Goal: Book appointment/travel/reservation

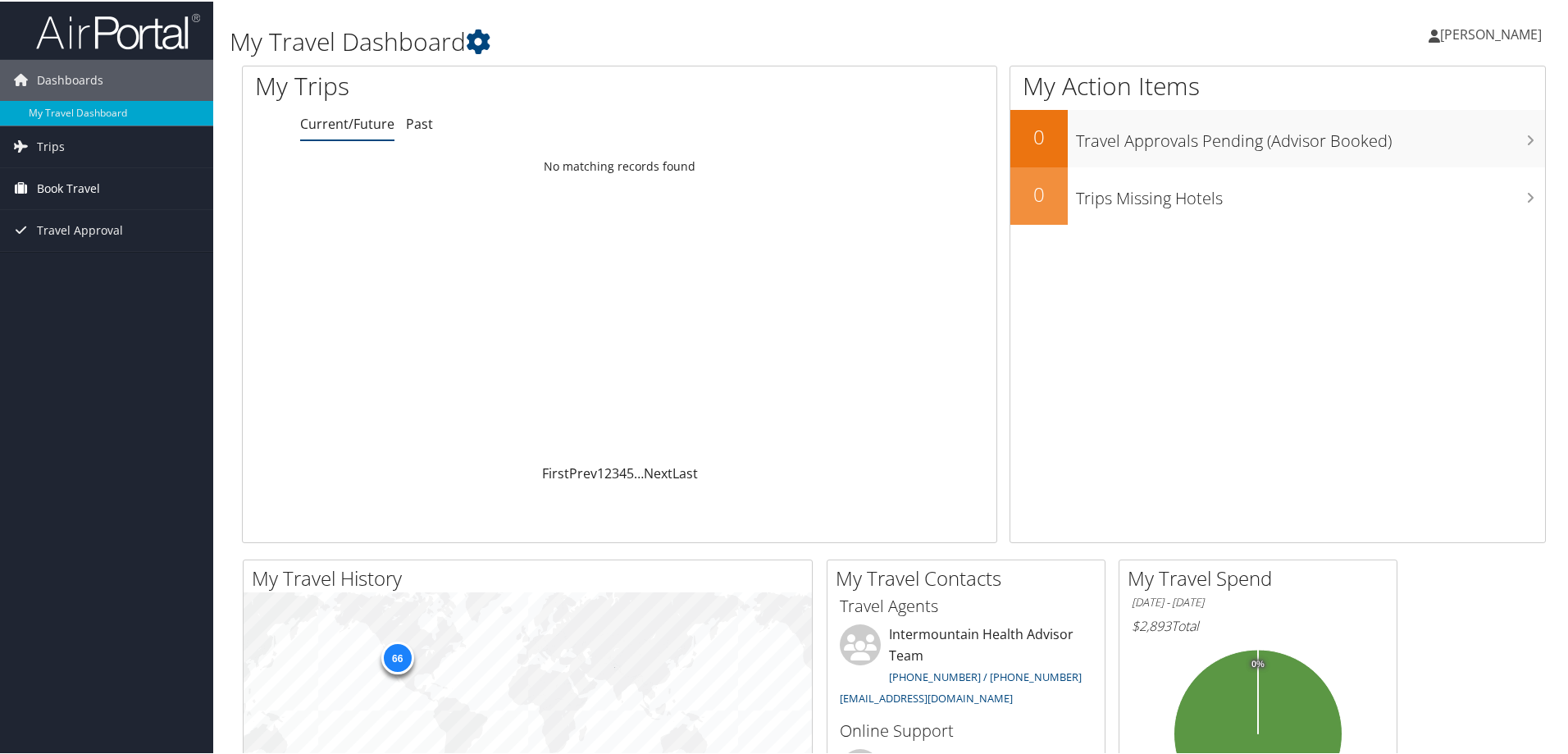
click at [84, 187] on span "Book Travel" at bounding box center [68, 187] width 63 height 41
click at [92, 271] on link "Book/Manage Online Trips" at bounding box center [106, 268] width 213 height 25
